Goal: Transaction & Acquisition: Book appointment/travel/reservation

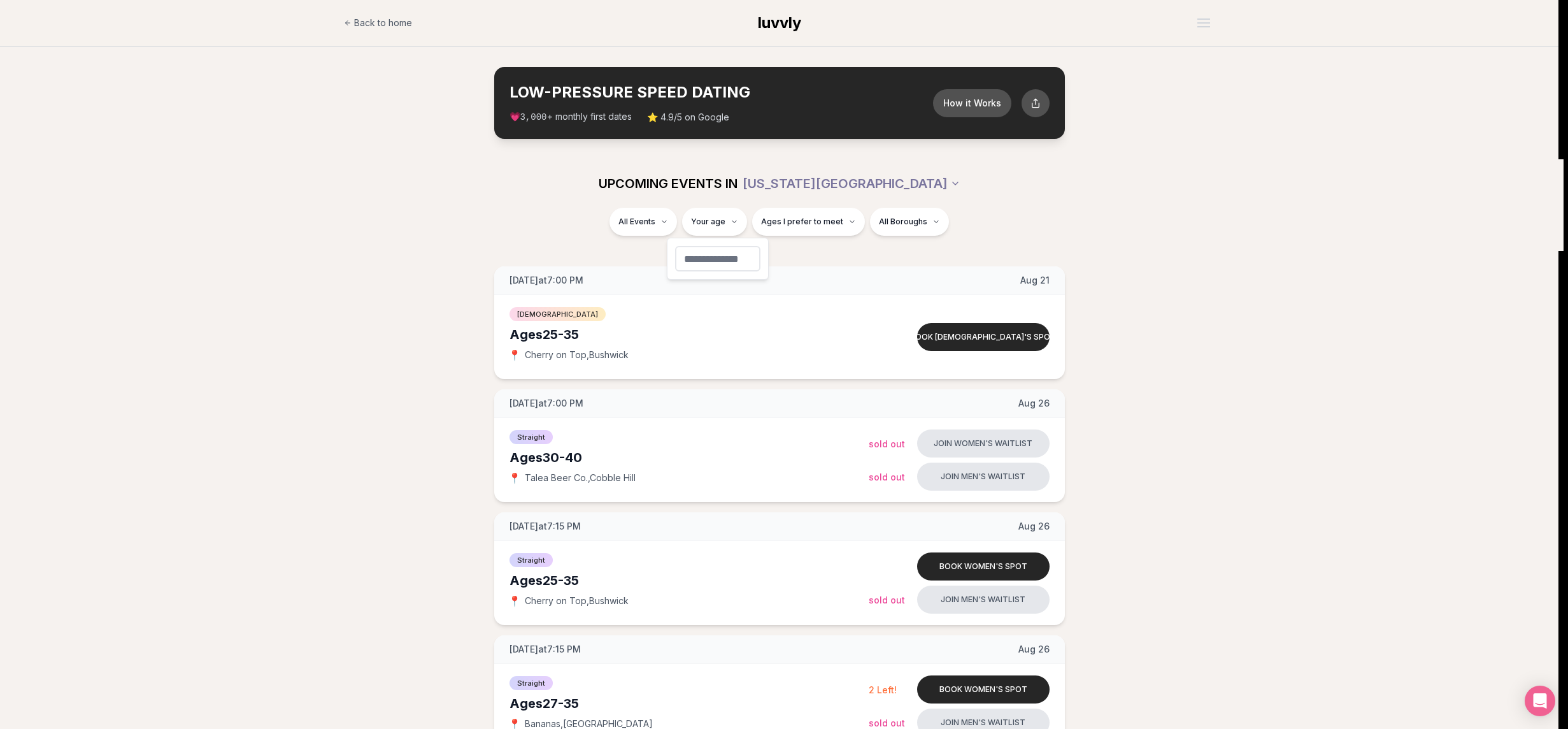
type input "**"
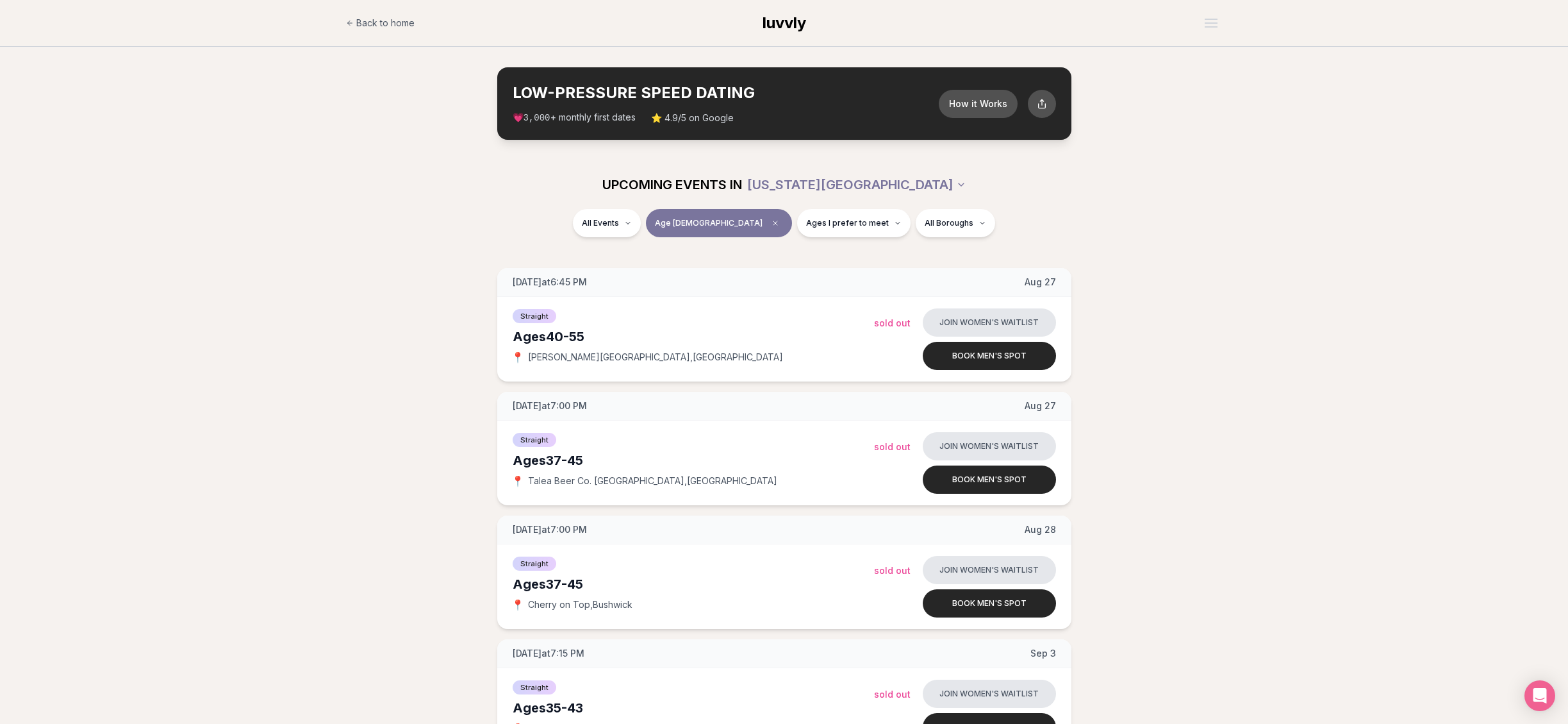
click at [298, 499] on div "[DATE] at 6:45 PM [DATE] Ages [DEMOGRAPHIC_DATA] Straight 📍 [PERSON_NAME][GEOGR…" at bounding box center [784, 572] width 1527 height 608
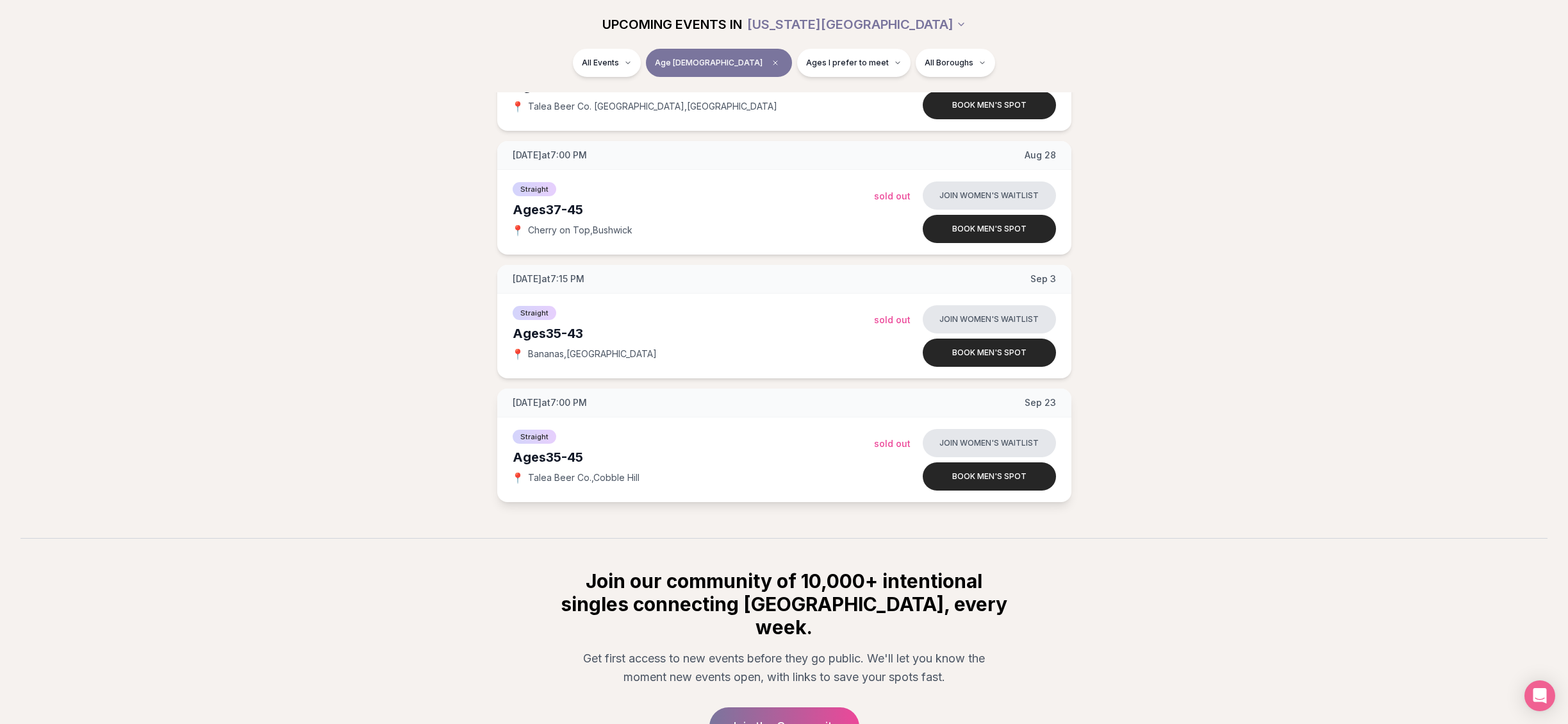
scroll to position [109, 0]
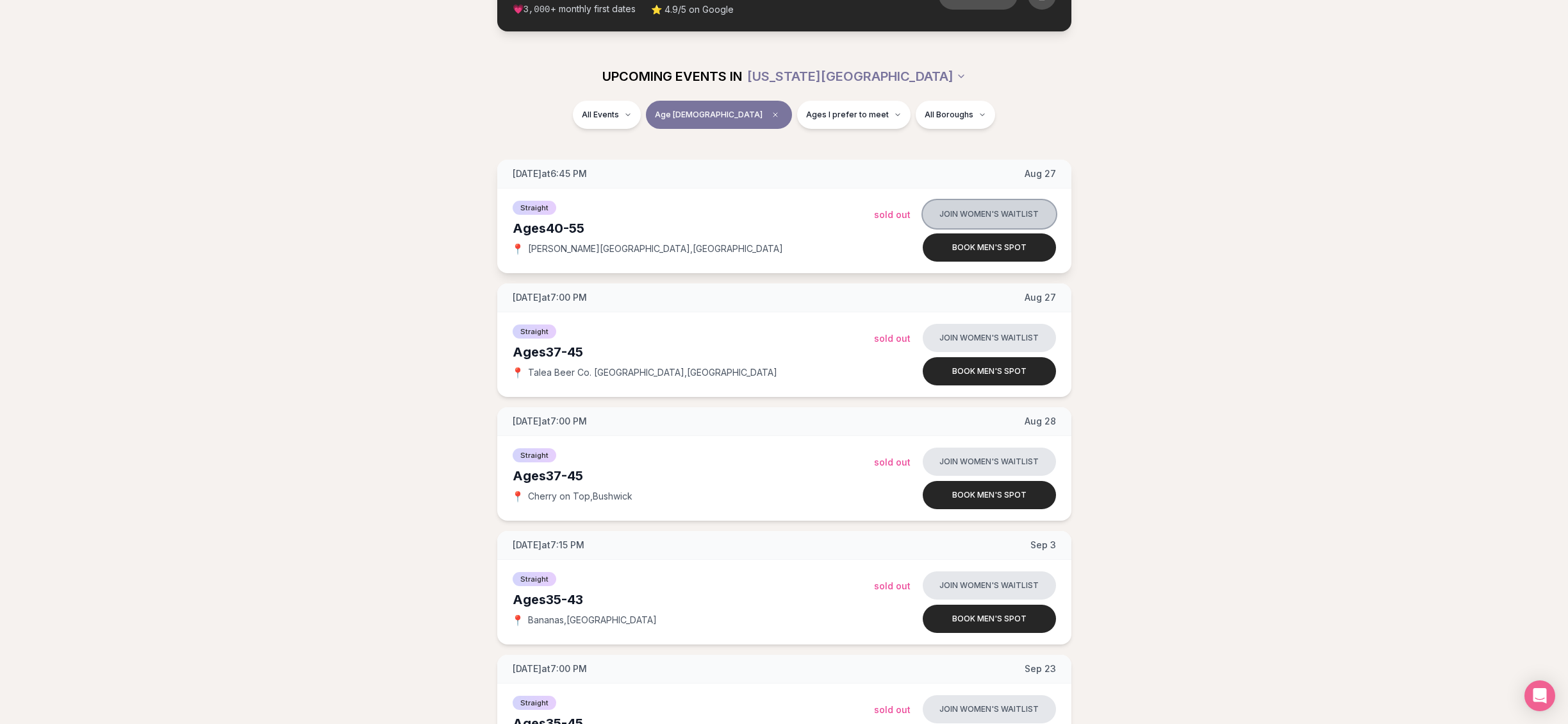
click at [981, 212] on button "Join women's waitlist" at bounding box center [989, 214] width 133 height 28
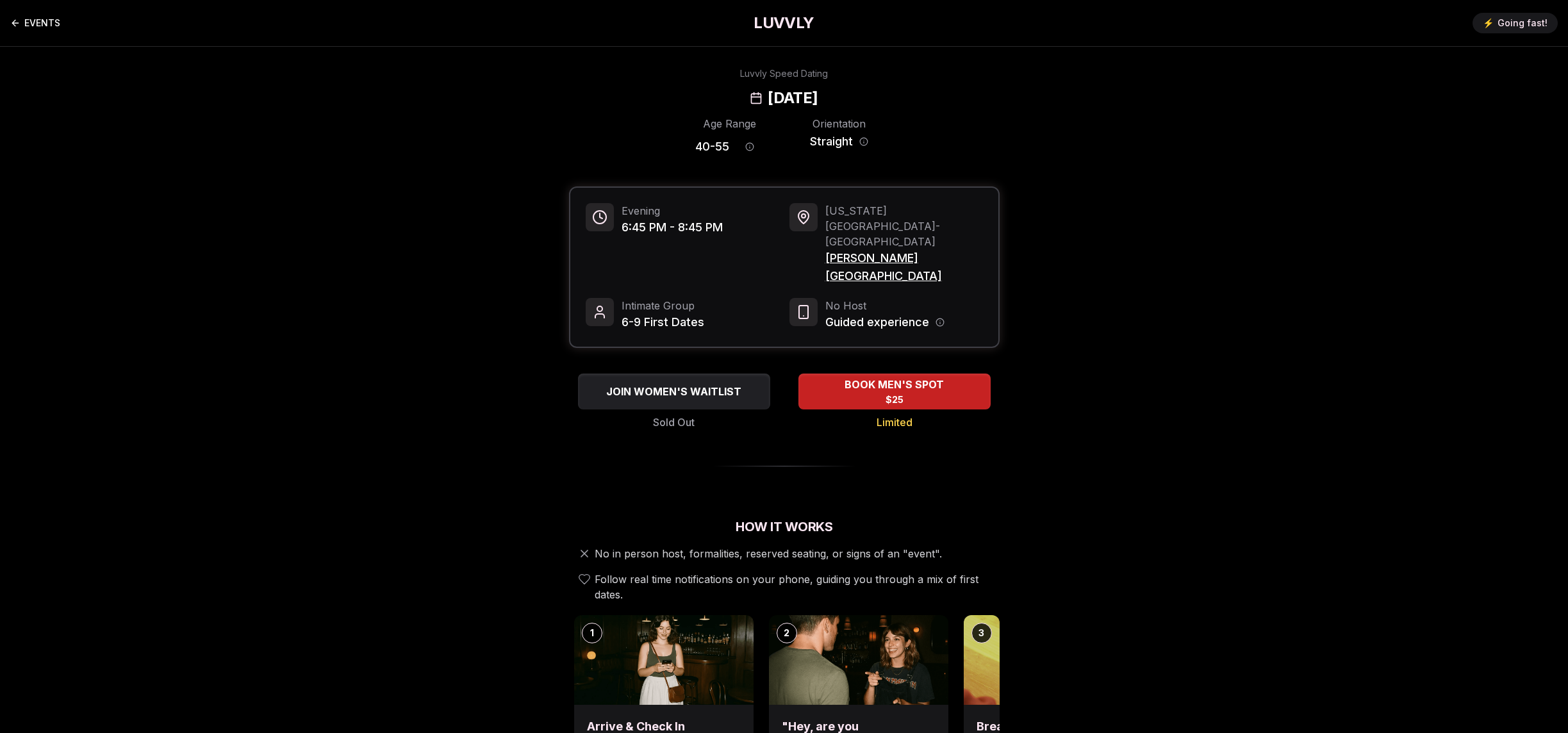
click at [14, 21] on icon "Back to events" at bounding box center [15, 22] width 10 height 10
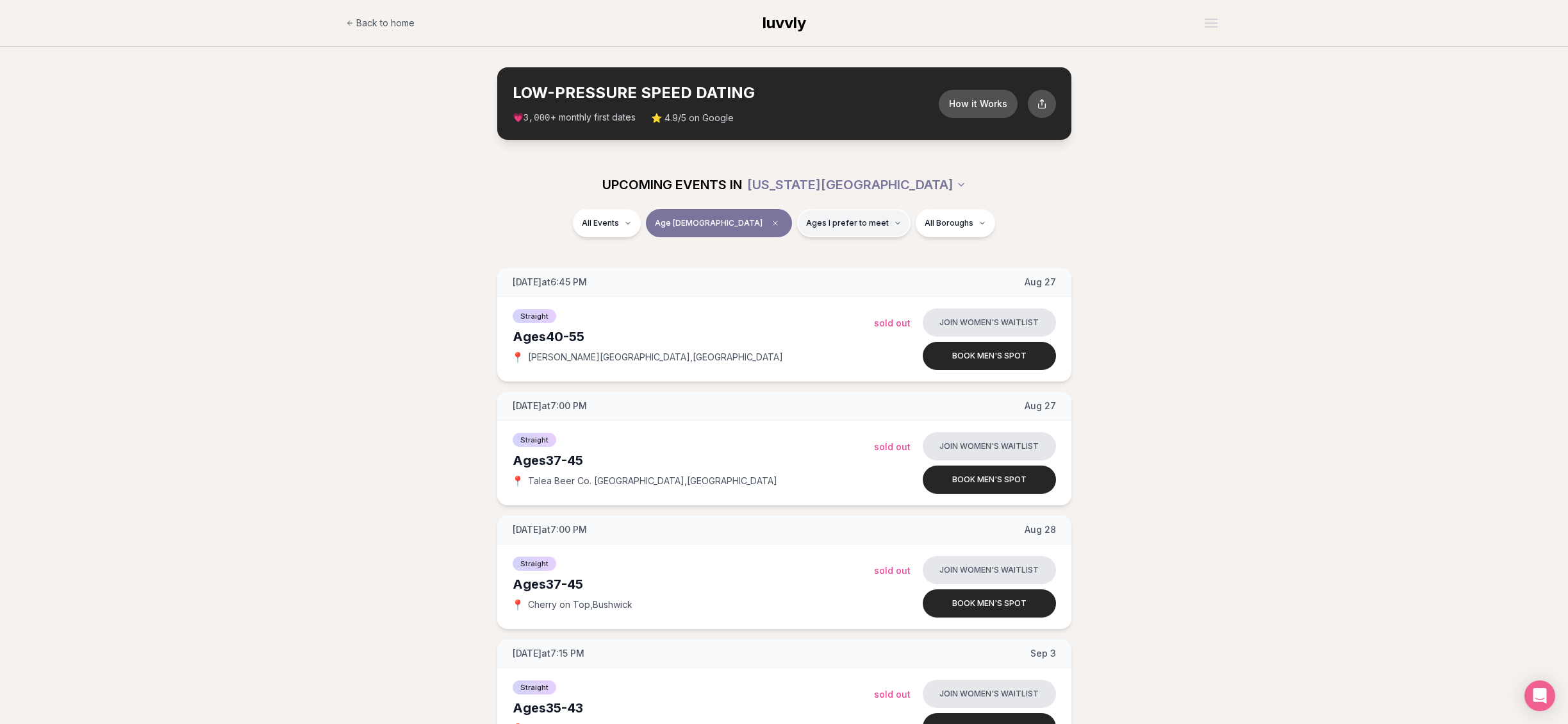
click at [818, 219] on span "Ages I prefer to meet" at bounding box center [847, 223] width 83 height 10
click at [779, 257] on span "Younger than me" at bounding box center [812, 254] width 72 height 13
click at [768, 257] on button "Younger than me" at bounding box center [763, 254] width 10 height 10
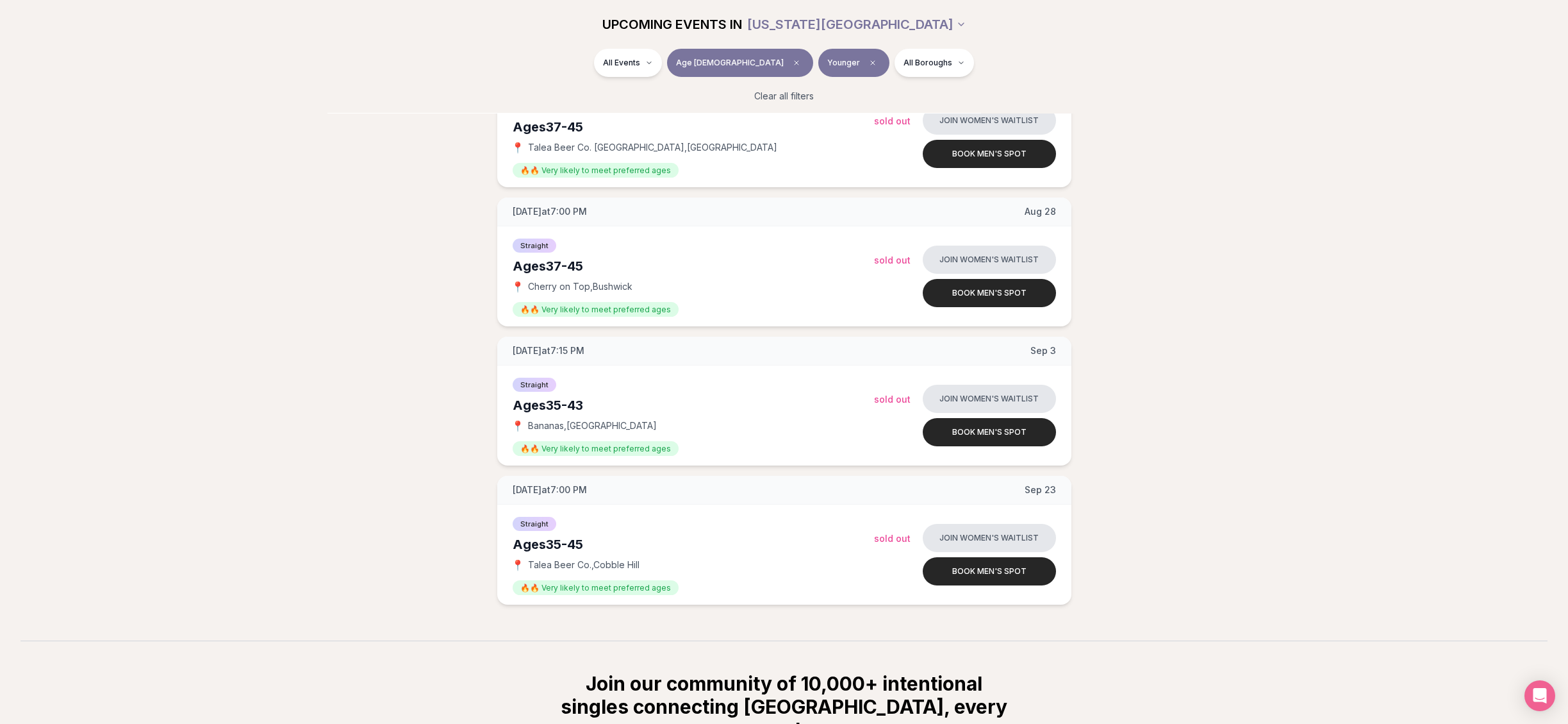
scroll to position [568, 0]
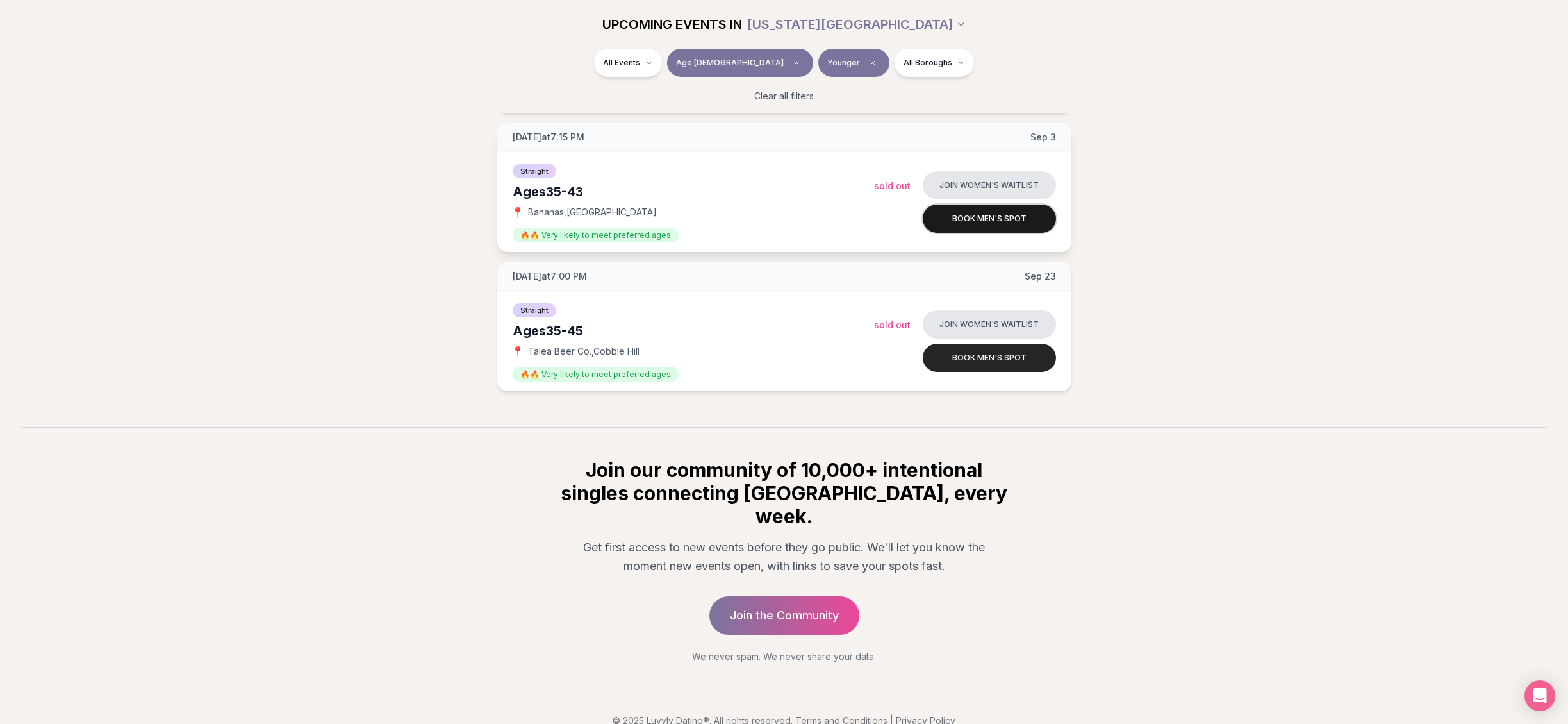
click at [1003, 225] on button "Book men's spot" at bounding box center [989, 218] width 133 height 28
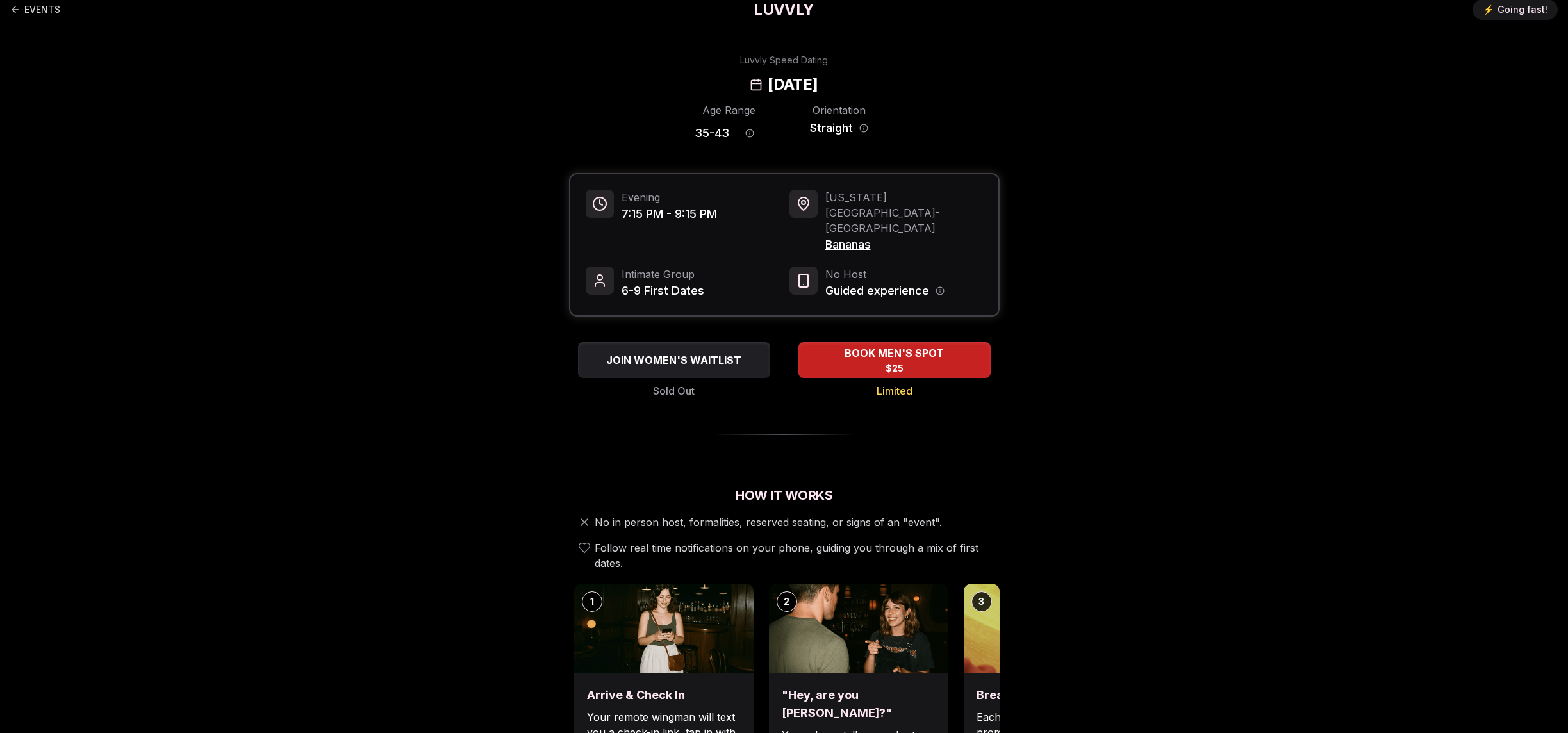
scroll to position [27, 0]
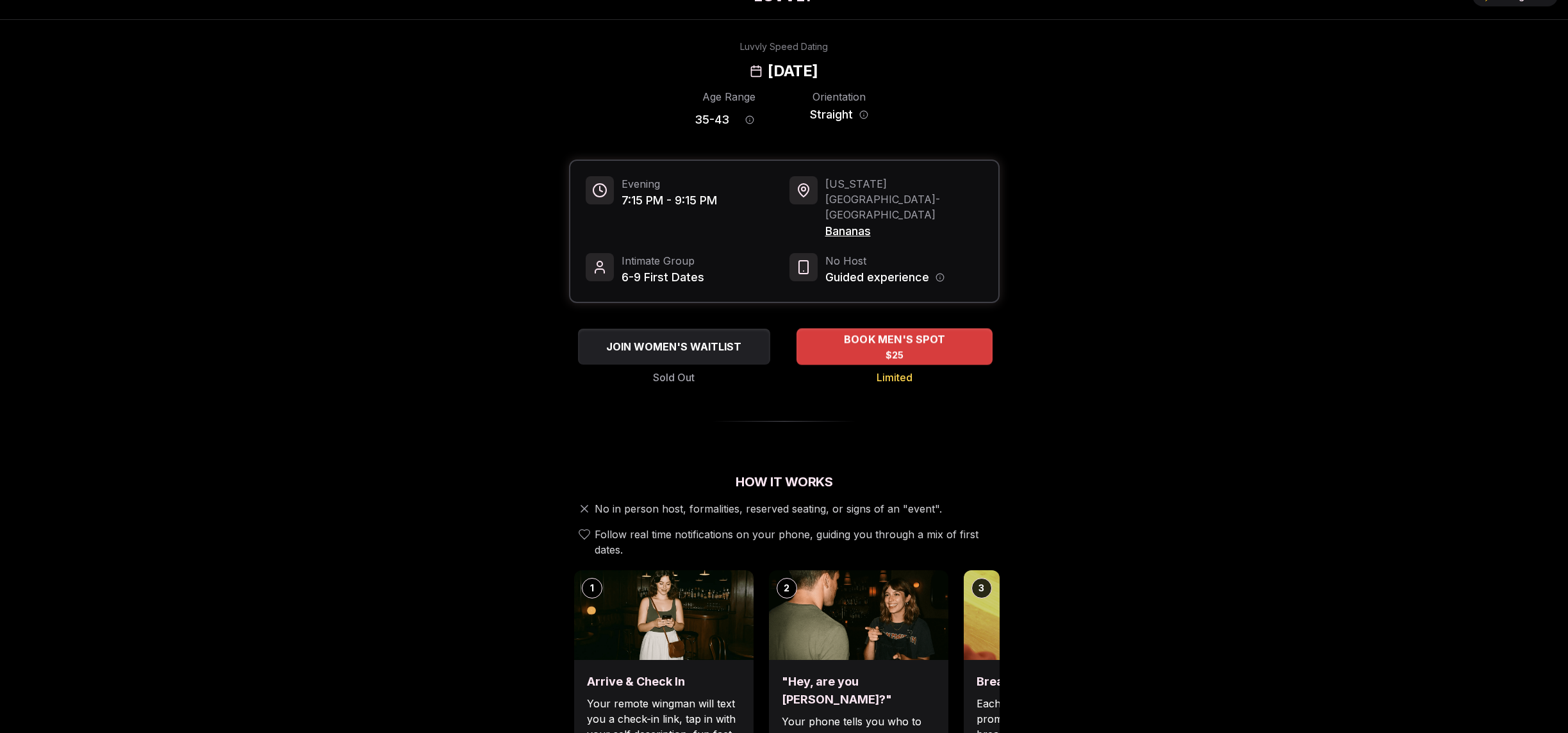
click at [895, 349] on span "$25" at bounding box center [894, 355] width 18 height 13
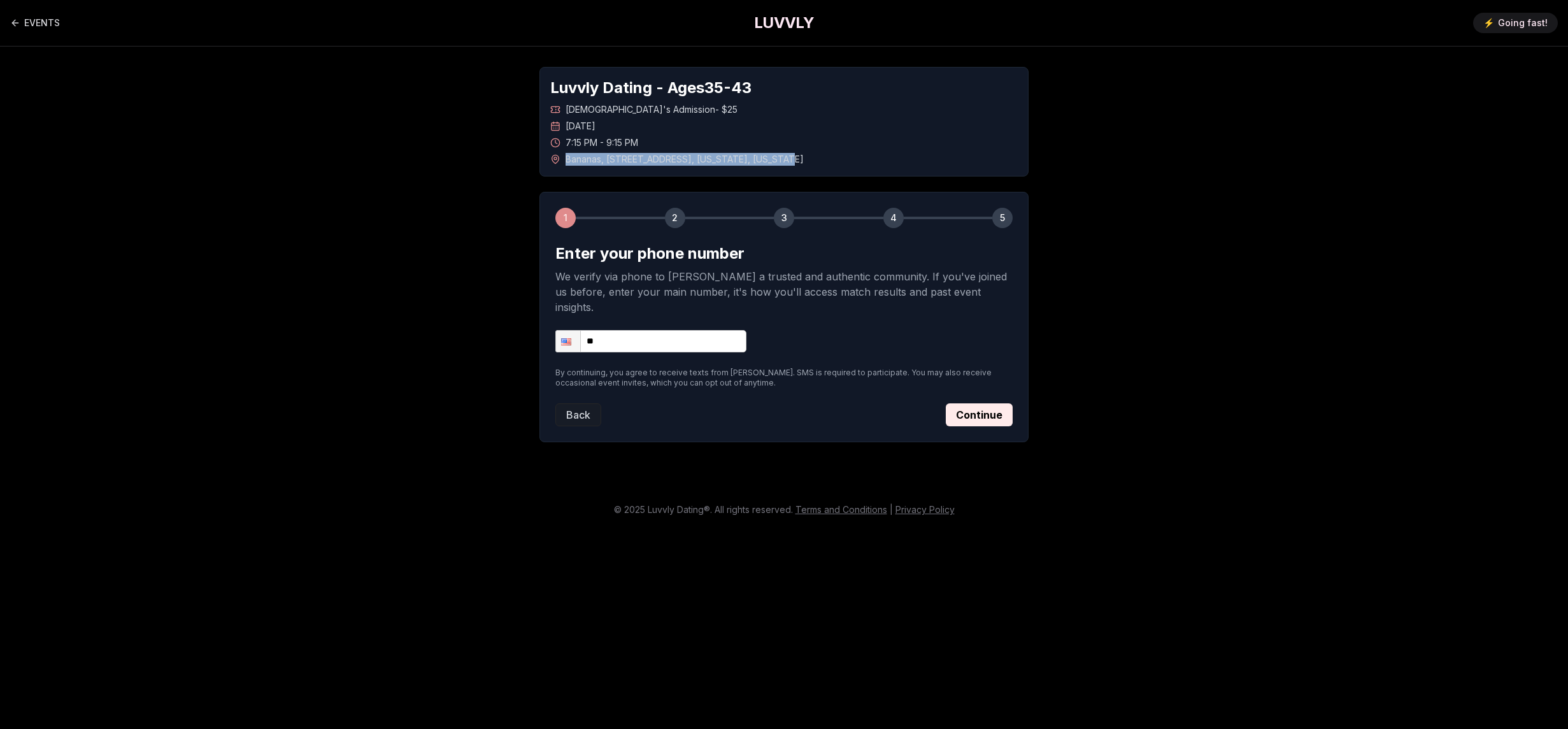
drag, startPoint x: 564, startPoint y: 158, endPoint x: 774, endPoint y: 167, distance: 210.2
click at [774, 167] on div "Luvvly Dating - Ages [DEMOGRAPHIC_DATA] [DEMOGRAPHIC_DATA]'s Admission - $25 [D…" at bounding box center [784, 121] width 489 height 109
click at [22, 25] on link "EVENTS" at bounding box center [35, 23] width 50 height 25
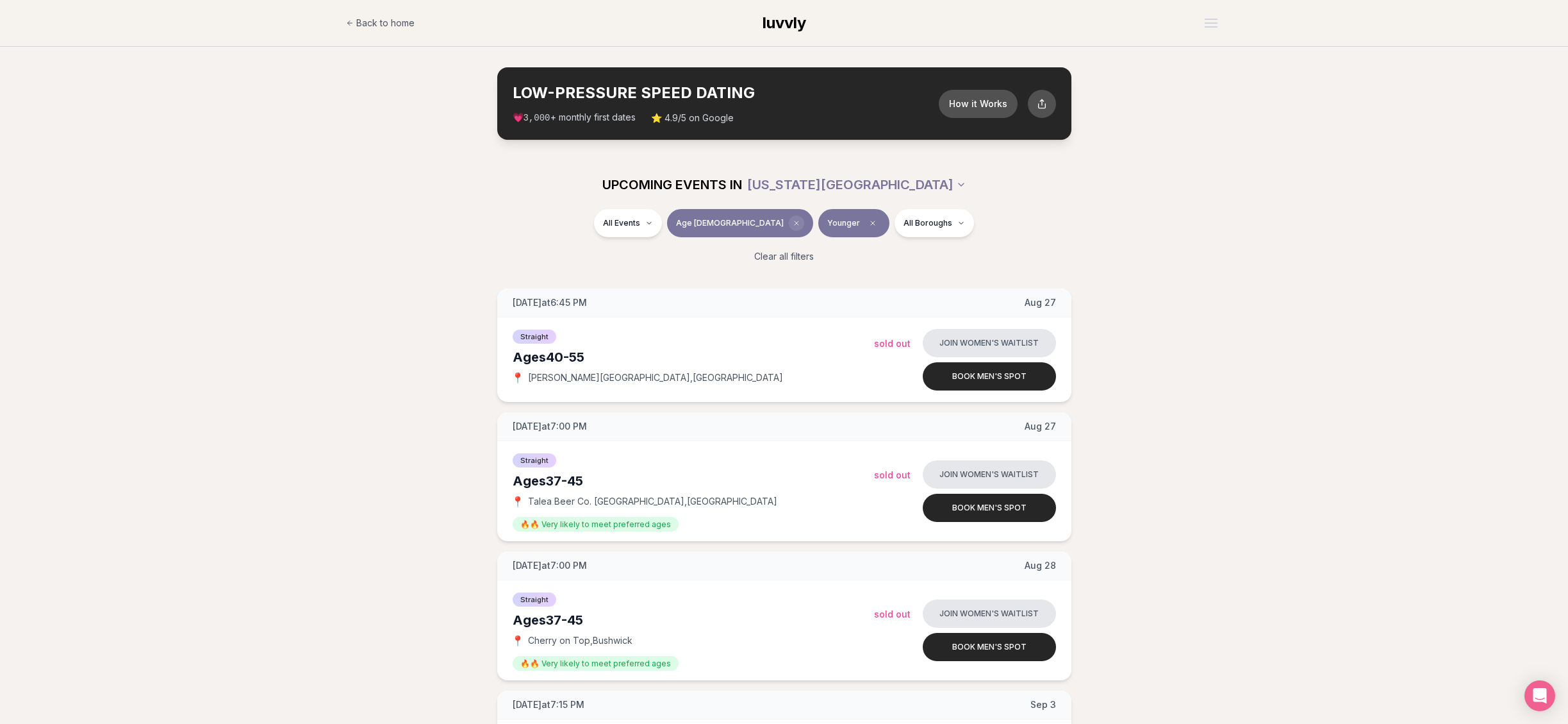
click at [792, 220] on icon "Clear age" at bounding box center [796, 224] width 8 height 8
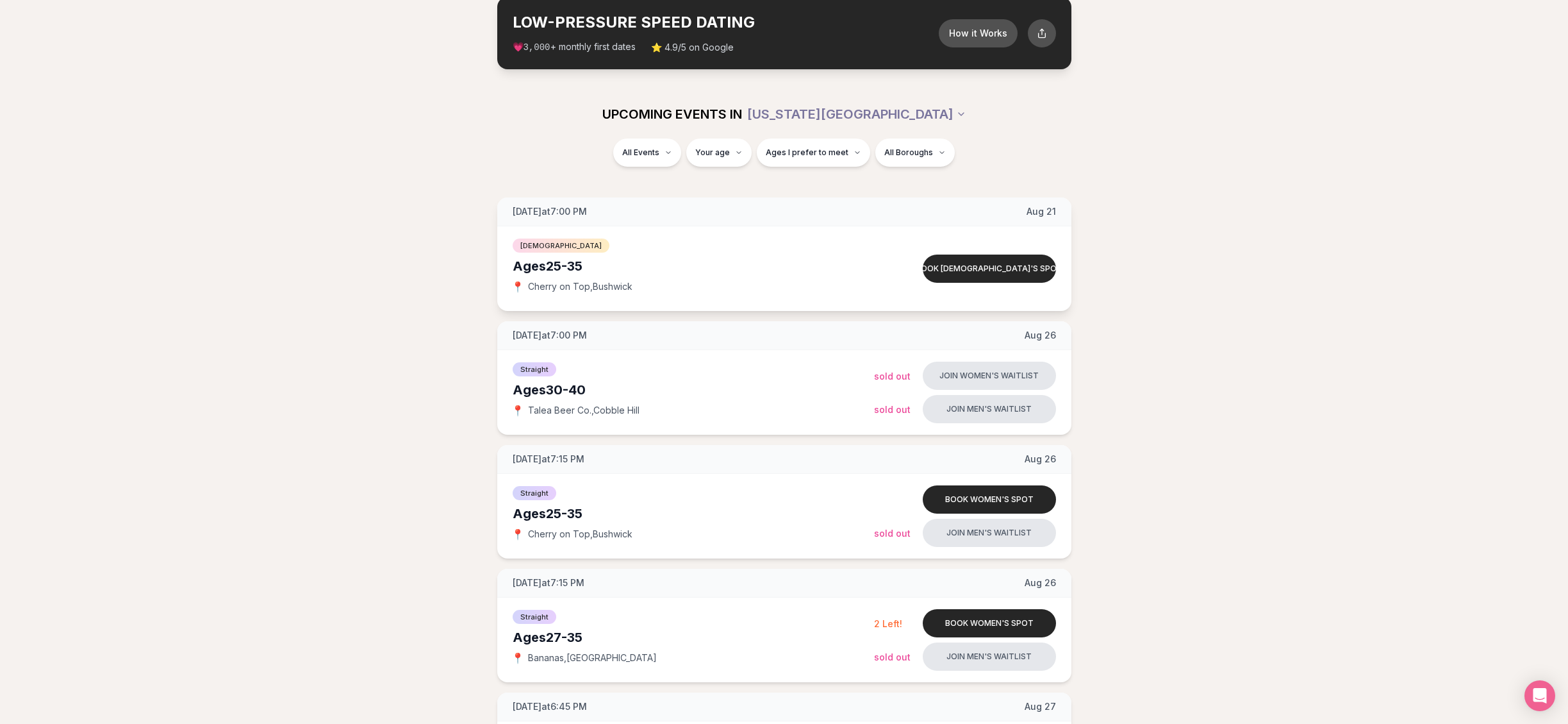
scroll to position [241, 0]
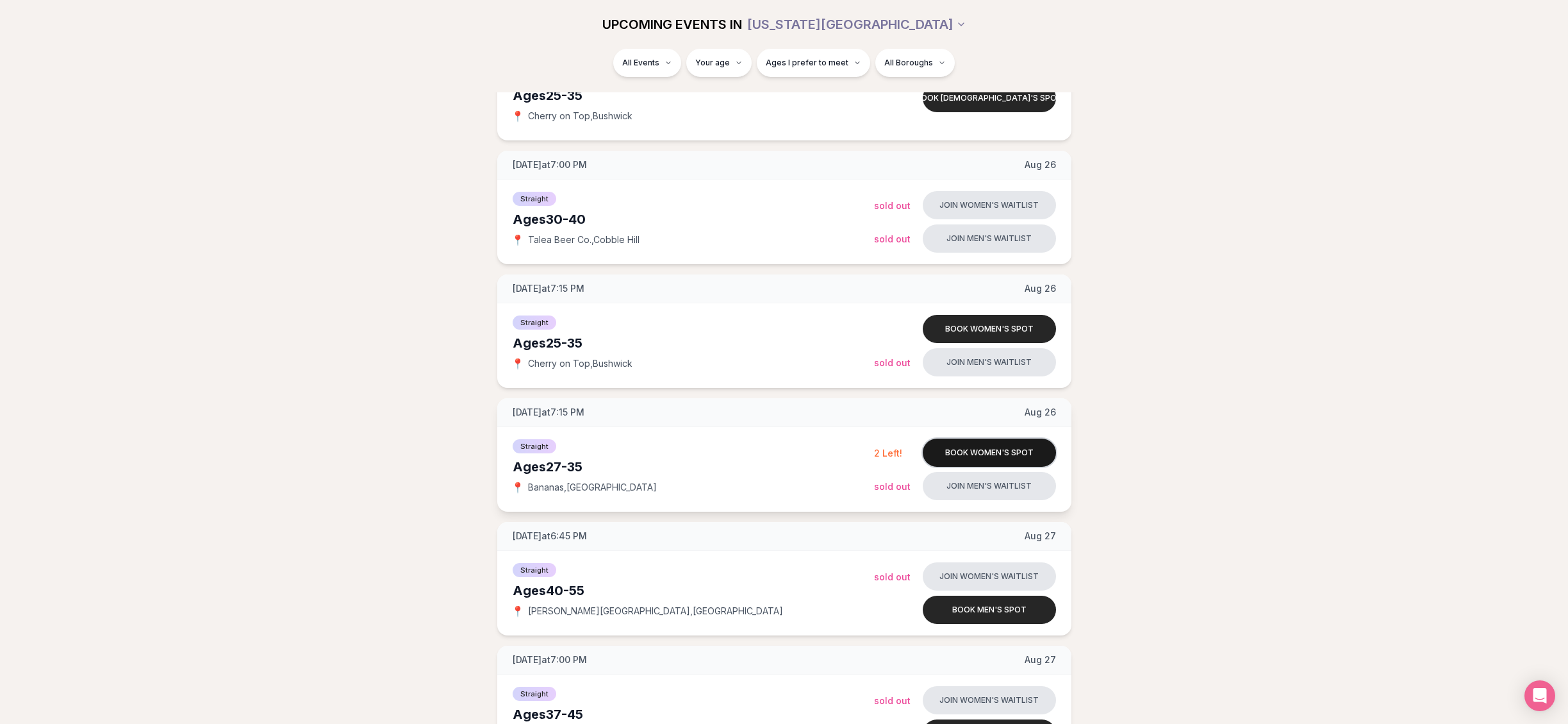
click at [997, 447] on button "Book women's spot" at bounding box center [989, 452] width 133 height 28
